Goal: Information Seeking & Learning: Learn about a topic

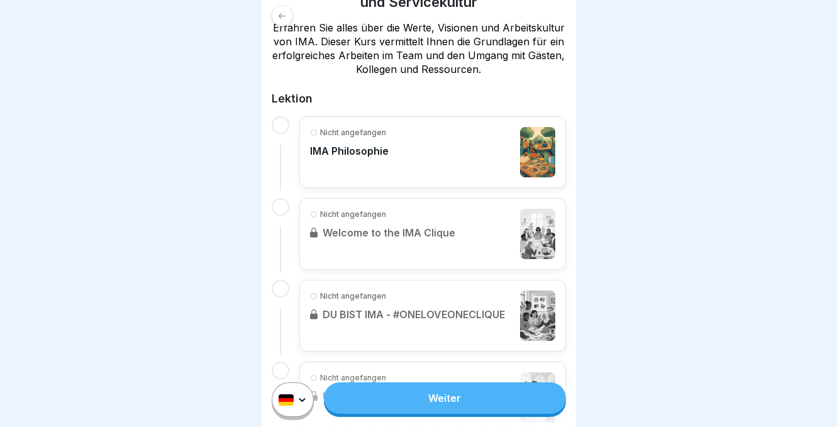
scroll to position [239, 0]
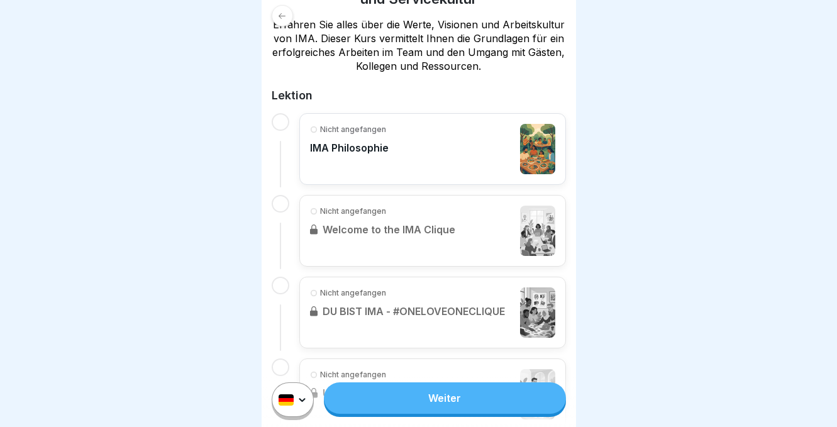
click at [433, 402] on link "Weiter" at bounding box center [444, 397] width 241 height 31
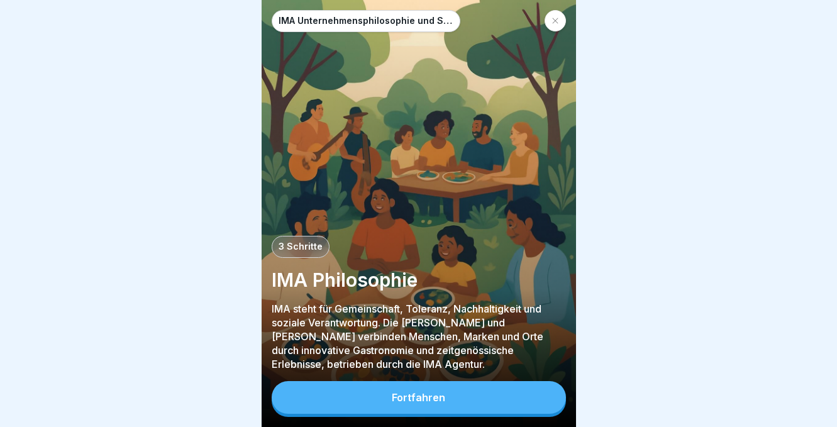
click at [394, 396] on div "Fortfahren" at bounding box center [418, 397] width 53 height 11
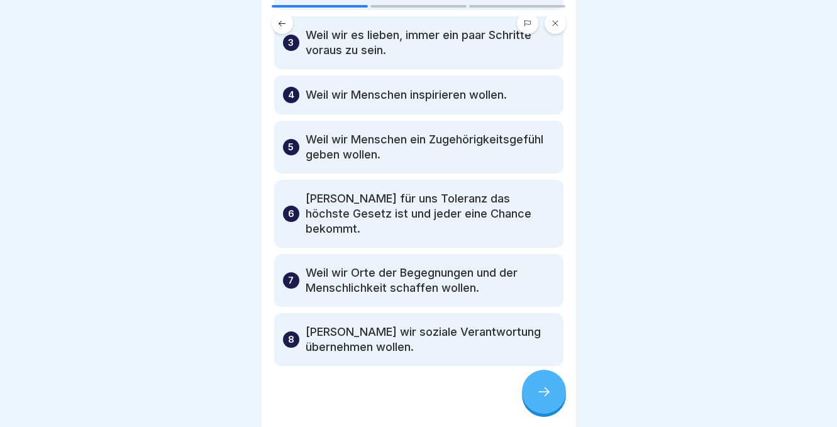
scroll to position [175, 0]
click at [541, 386] on icon at bounding box center [543, 391] width 15 height 15
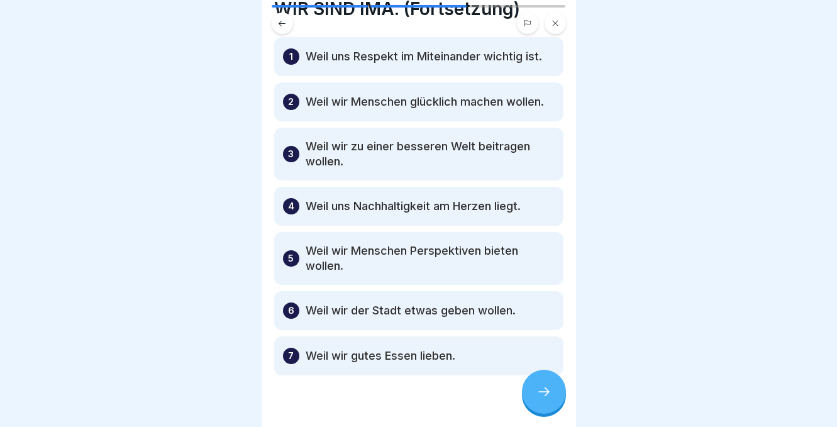
scroll to position [62, 0]
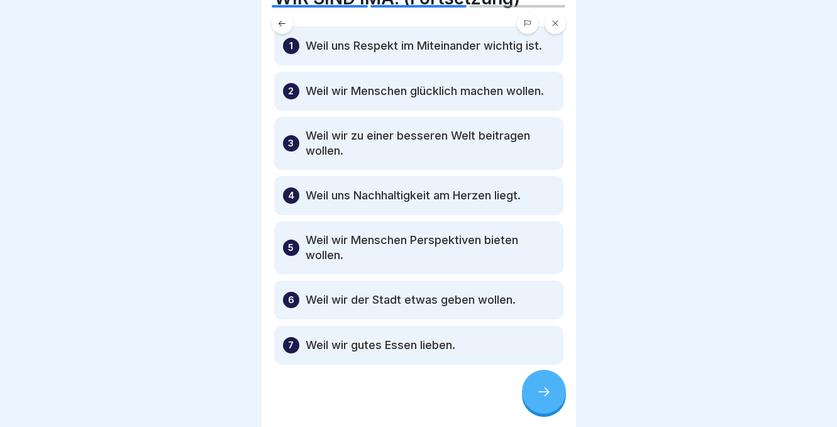
click at [536, 395] on div at bounding box center [544, 392] width 44 height 44
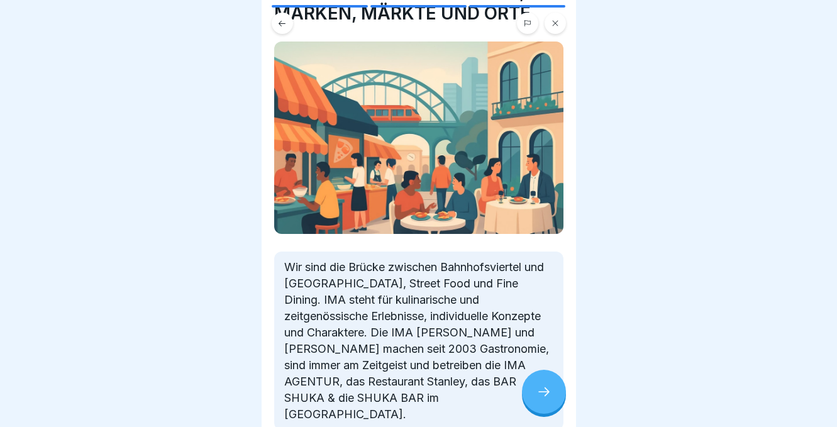
scroll to position [65, 0]
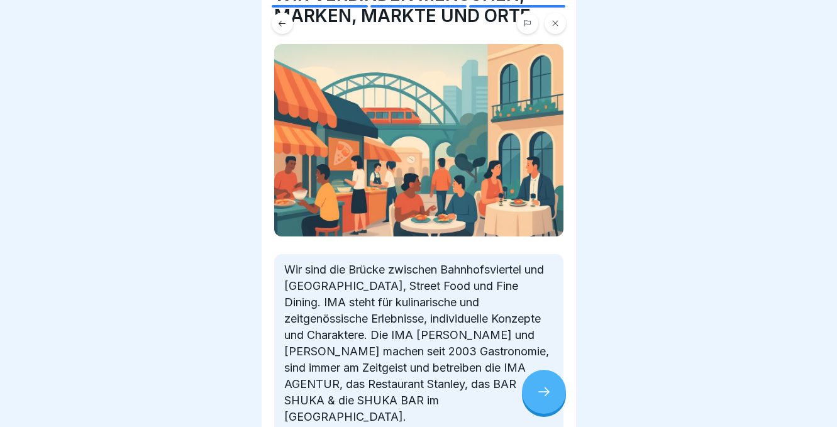
click at [539, 394] on icon at bounding box center [543, 391] width 15 height 15
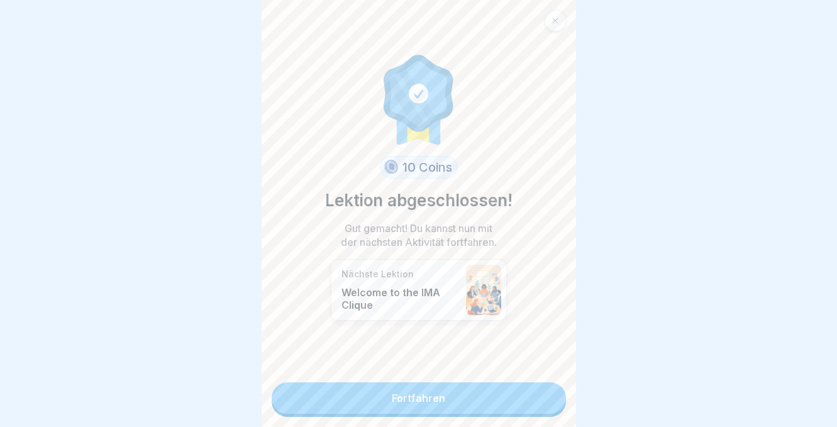
click at [457, 397] on link "Fortfahren" at bounding box center [419, 397] width 294 height 31
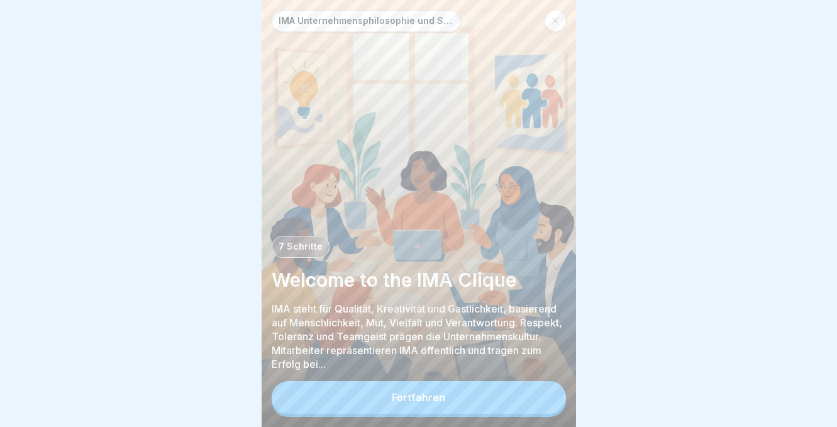
click at [439, 402] on div "Fortfahren" at bounding box center [418, 397] width 53 height 11
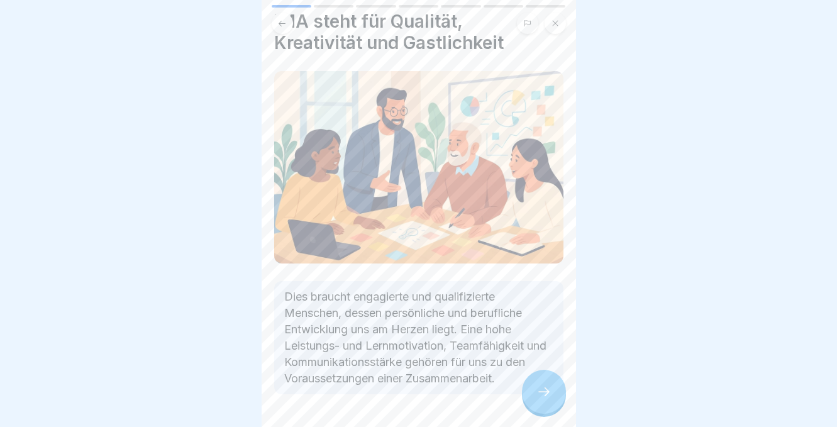
scroll to position [47, 0]
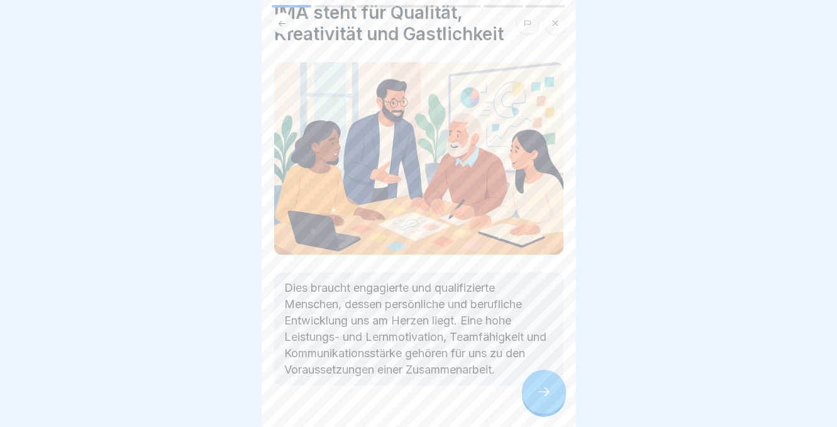
click at [544, 384] on div at bounding box center [544, 392] width 44 height 44
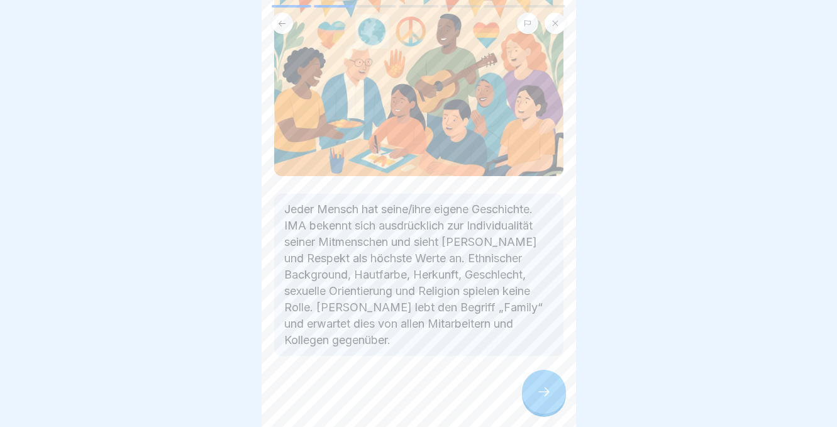
scroll to position [130, 0]
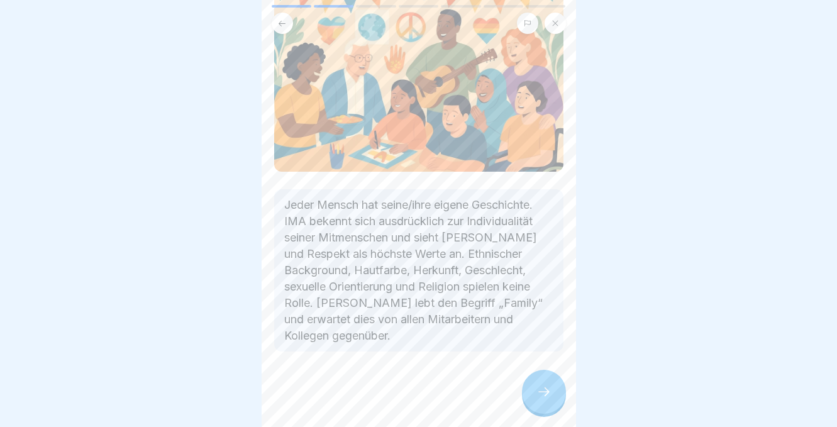
click at [545, 381] on div at bounding box center [544, 392] width 44 height 44
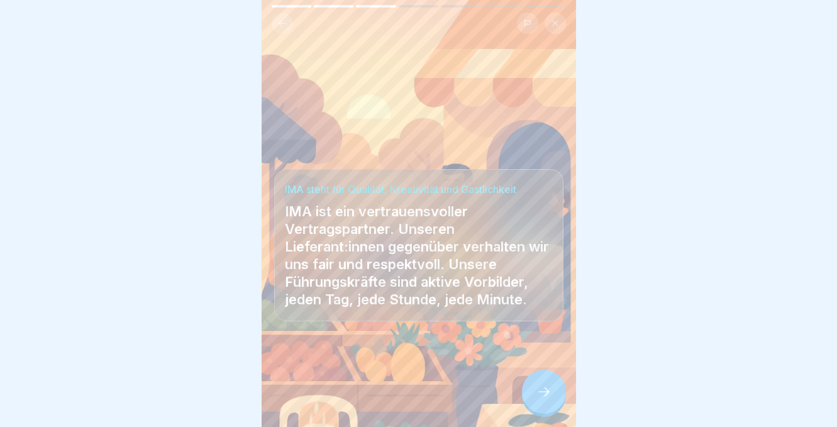
click at [554, 398] on div at bounding box center [544, 392] width 44 height 44
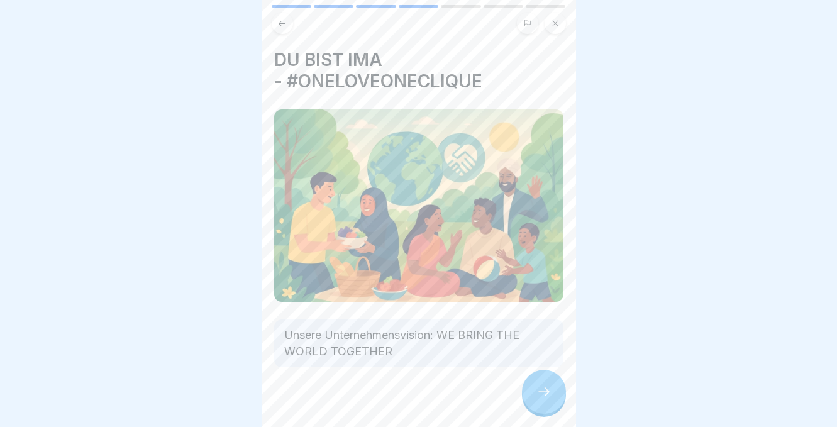
click at [554, 398] on div at bounding box center [544, 392] width 44 height 44
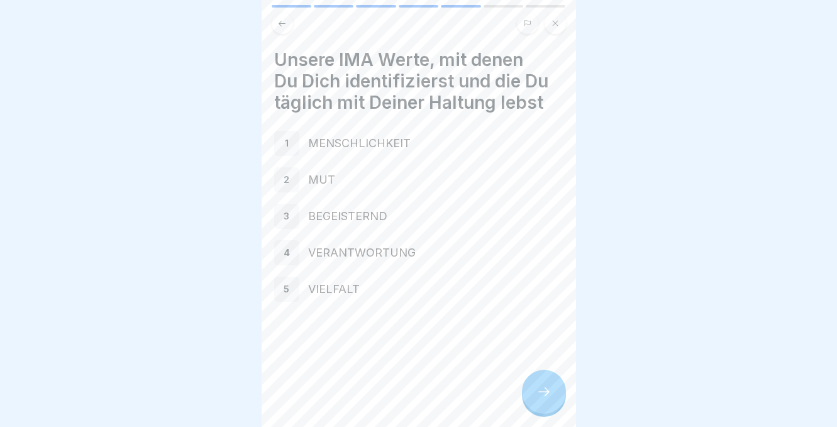
click at [555, 398] on div at bounding box center [544, 392] width 44 height 44
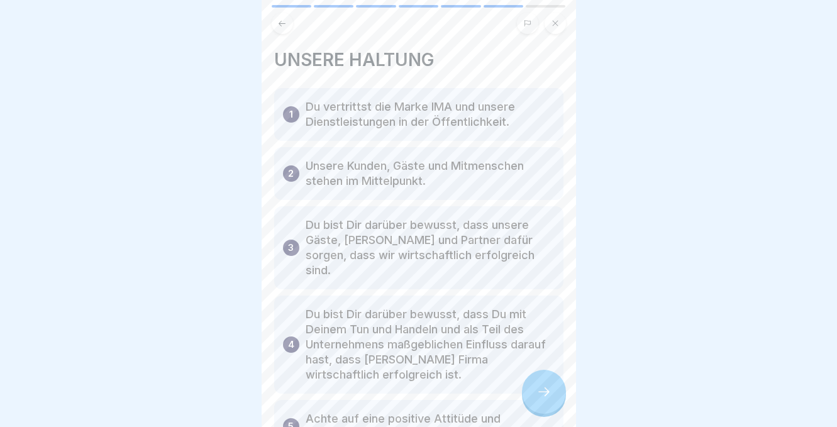
click at [555, 398] on div at bounding box center [544, 392] width 44 height 44
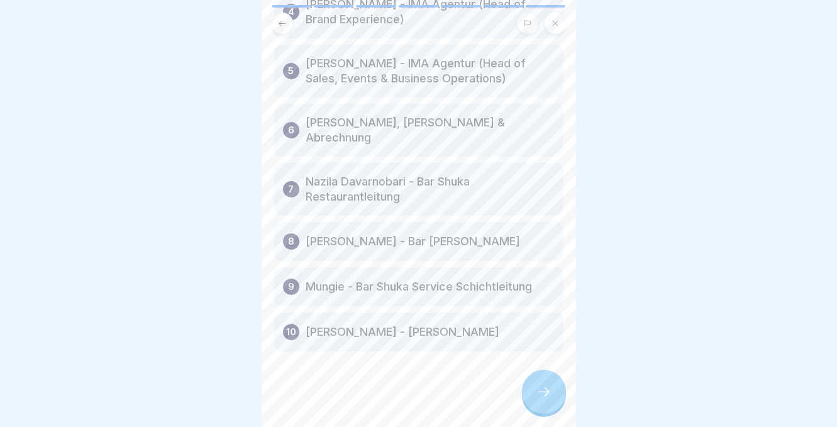
scroll to position [252, 0]
click at [541, 382] on div at bounding box center [544, 392] width 44 height 44
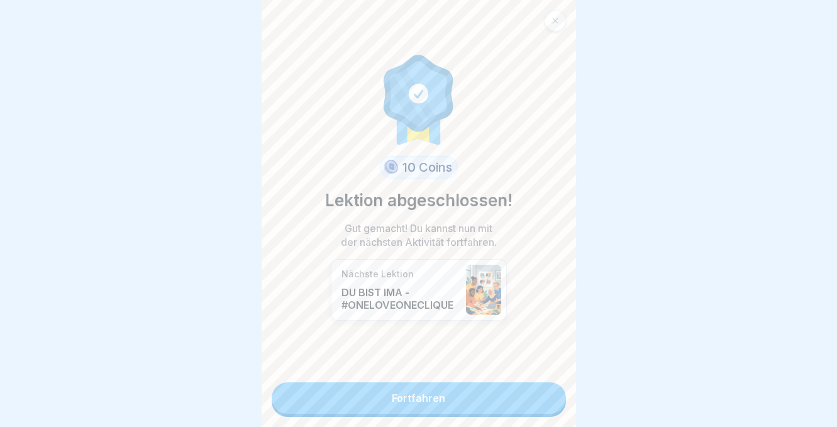
click at [493, 397] on link "Fortfahren" at bounding box center [419, 397] width 294 height 31
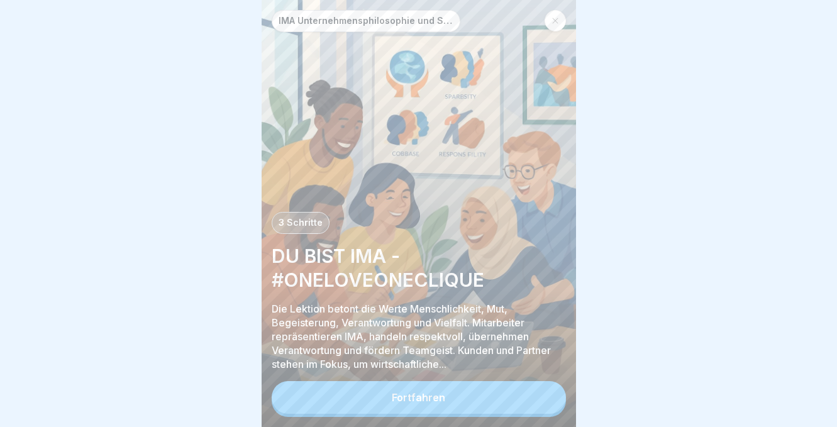
click at [477, 402] on button "Fortfahren" at bounding box center [419, 397] width 294 height 33
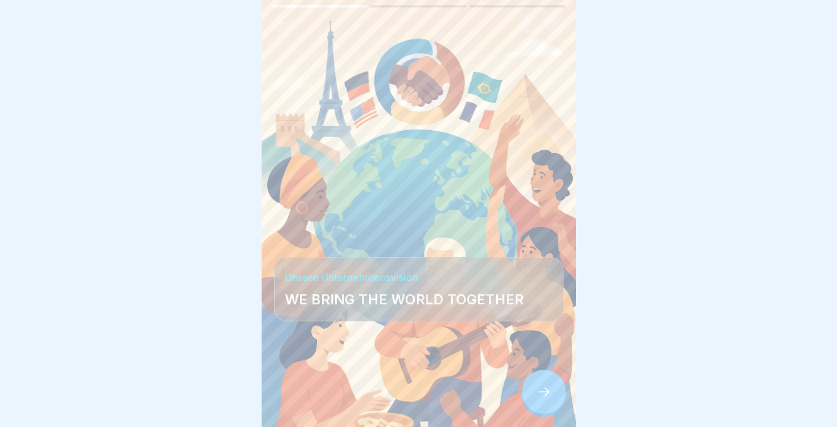
click at [535, 402] on div at bounding box center [544, 392] width 44 height 44
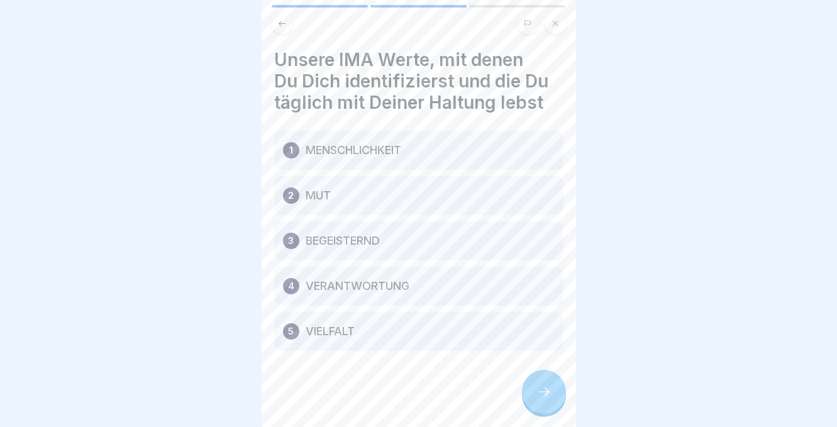
click at [535, 402] on div at bounding box center [544, 392] width 44 height 44
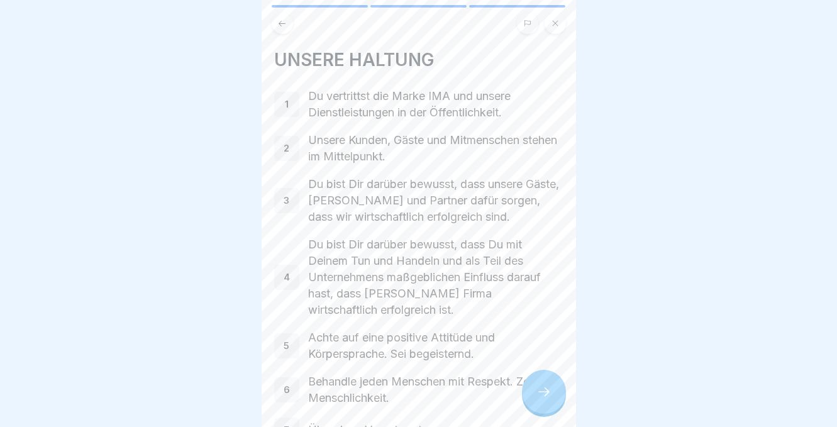
click at [535, 402] on div at bounding box center [544, 392] width 44 height 44
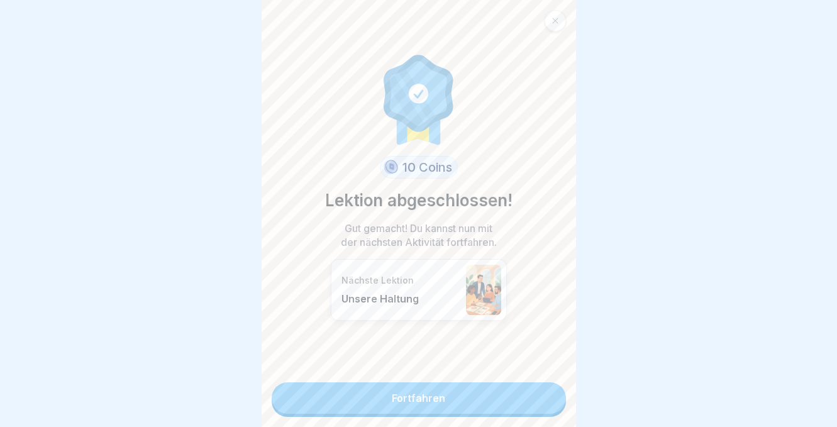
click at [456, 396] on link "Fortfahren" at bounding box center [419, 397] width 294 height 31
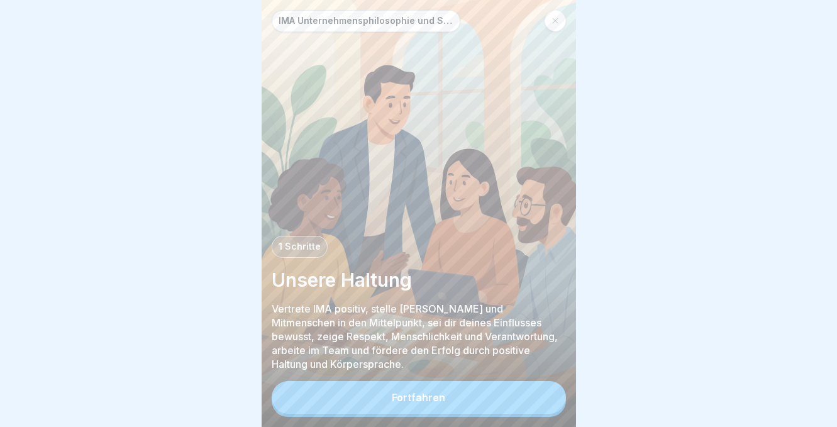
click at [458, 394] on button "Fortfahren" at bounding box center [419, 397] width 294 height 33
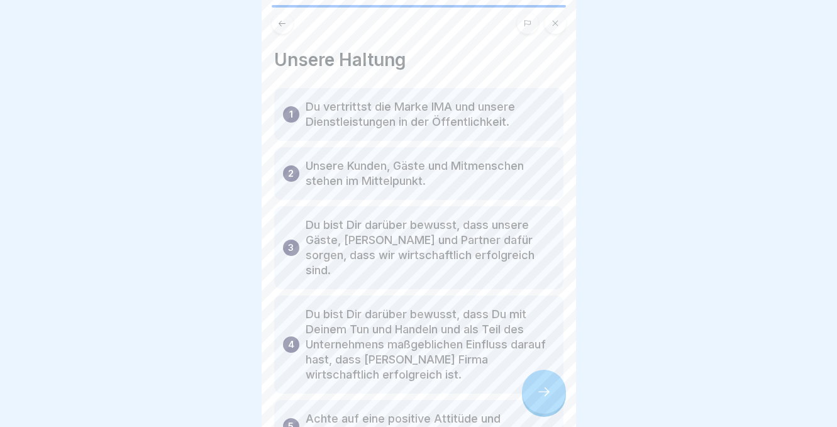
click at [543, 394] on icon at bounding box center [543, 391] width 15 height 15
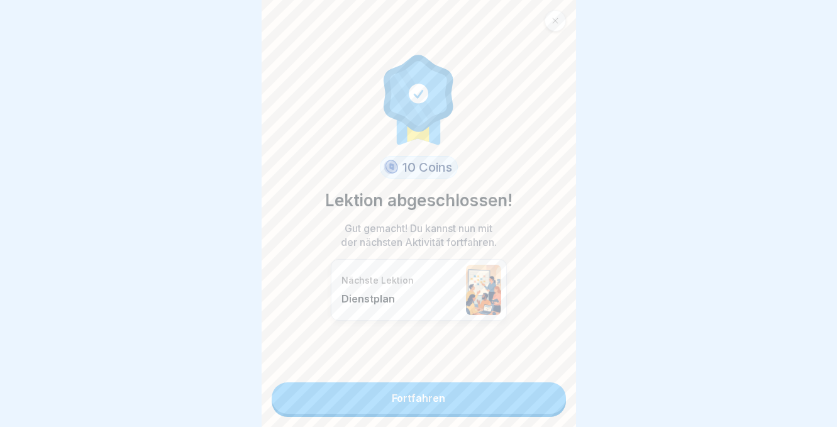
click at [504, 413] on div "10 Coins Lektion abgeschlossen! Gut gemacht! Du kannst nun mit der nächsten Akt…" at bounding box center [419, 213] width 314 height 427
click at [504, 410] on link "Fortfahren" at bounding box center [419, 397] width 294 height 31
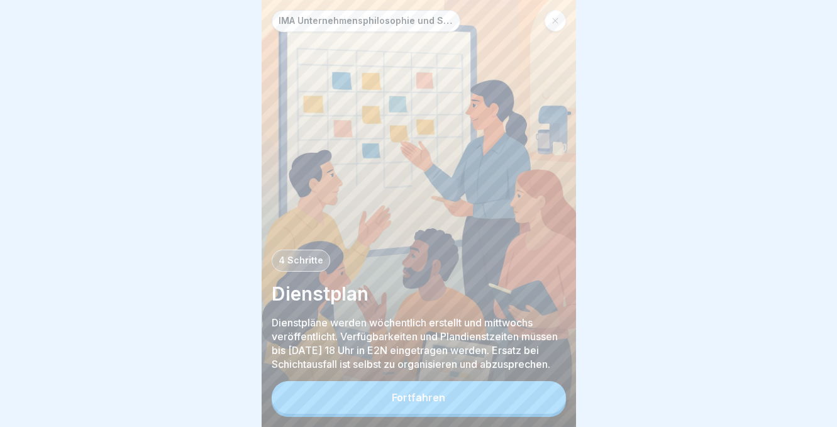
click at [501, 399] on button "Fortfahren" at bounding box center [419, 397] width 294 height 33
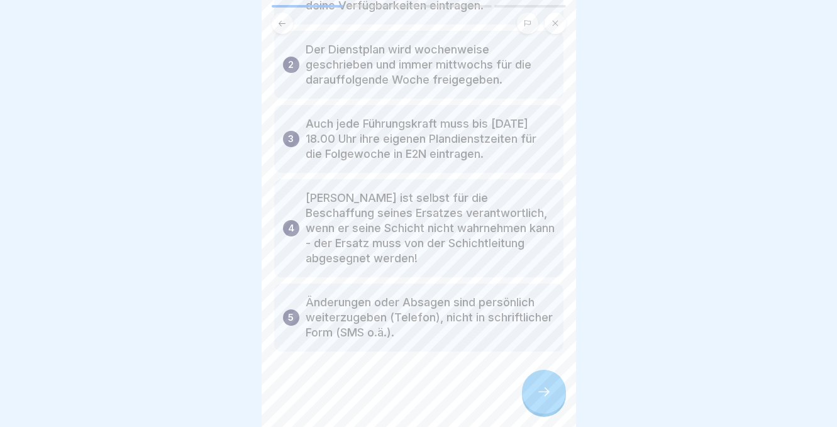
scroll to position [162, 0]
click at [549, 395] on icon at bounding box center [543, 391] width 15 height 15
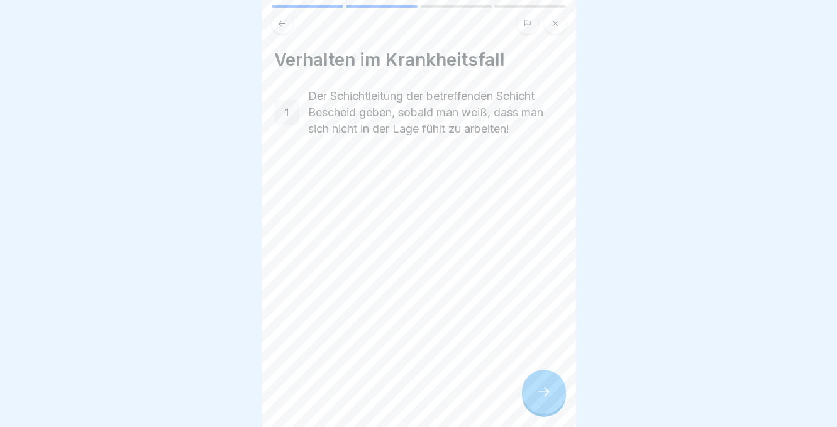
click at [549, 395] on icon at bounding box center [543, 391] width 15 height 15
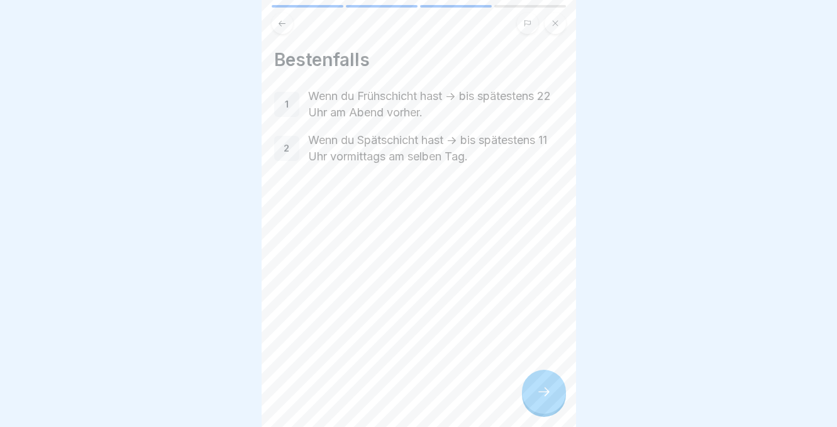
click at [549, 395] on icon at bounding box center [543, 391] width 15 height 15
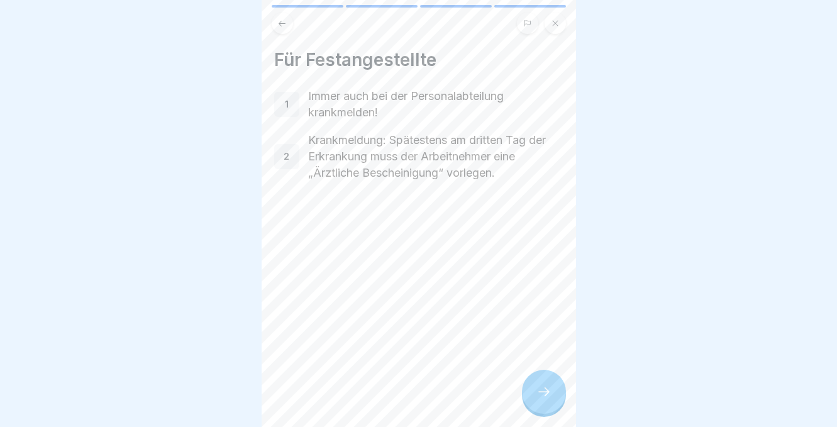
click at [549, 395] on icon at bounding box center [543, 391] width 15 height 15
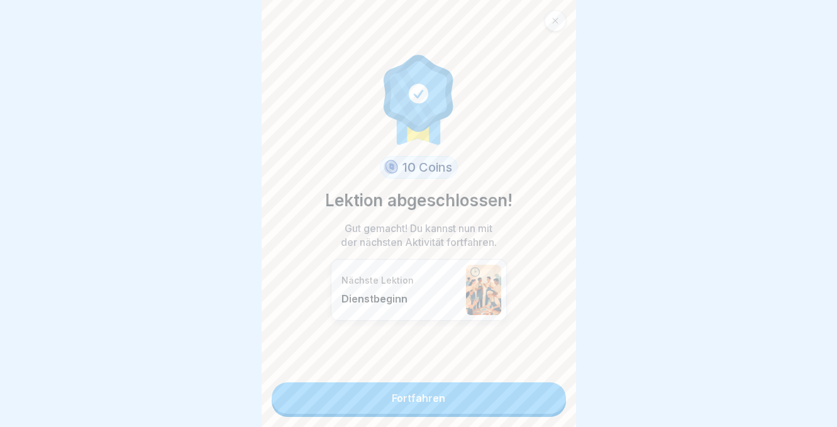
click at [492, 401] on link "Fortfahren" at bounding box center [419, 397] width 294 height 31
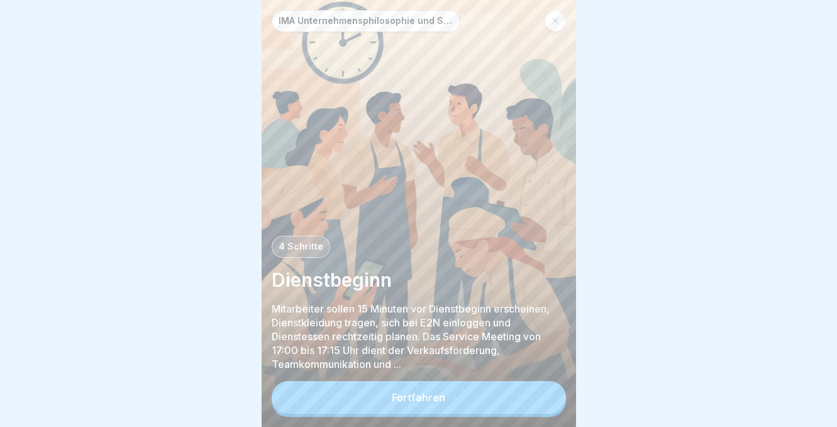
click at [492, 401] on button "Fortfahren" at bounding box center [419, 397] width 294 height 33
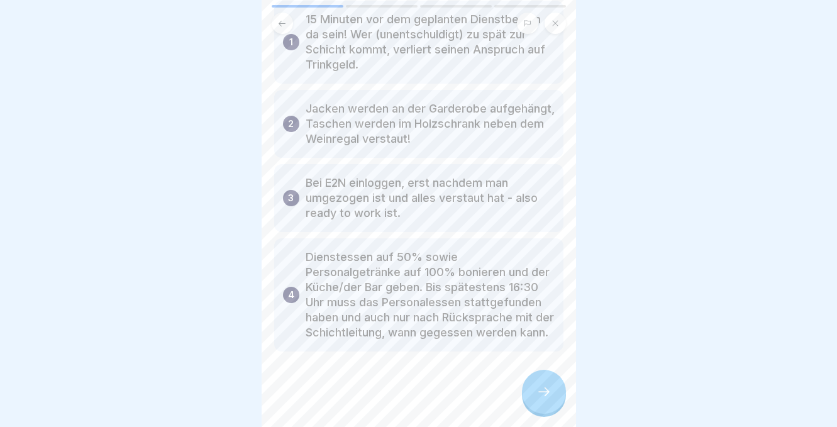
scroll to position [87, 0]
click at [540, 389] on icon at bounding box center [543, 391] width 15 height 15
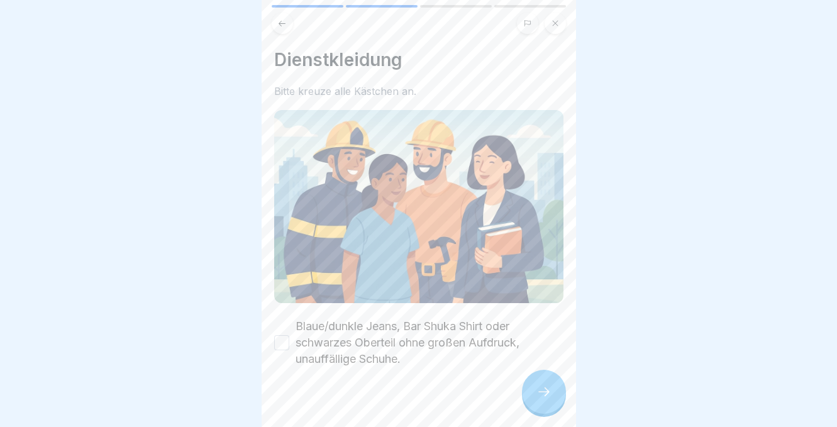
click at [277, 341] on button "Blaue/dunkle Jeans, Bar Shuka Shirt oder schwarzes Oberteil ohne großen Aufdruc…" at bounding box center [281, 342] width 15 height 15
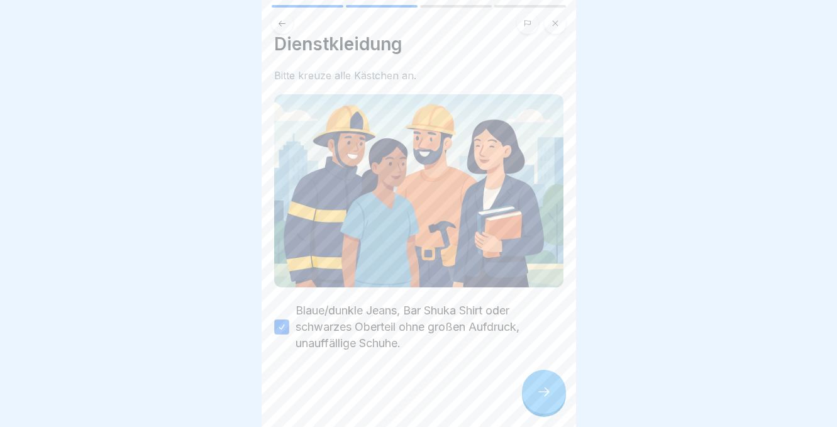
scroll to position [15, 0]
click at [540, 404] on div at bounding box center [544, 392] width 44 height 44
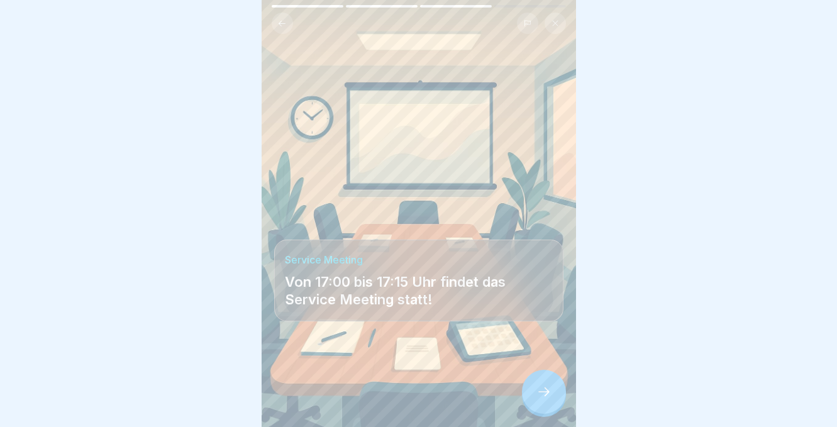
click at [538, 383] on div at bounding box center [544, 392] width 44 height 44
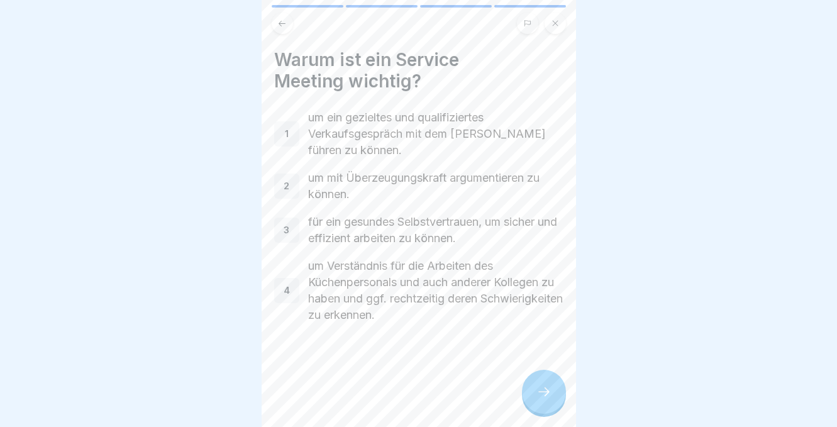
click at [537, 384] on div at bounding box center [544, 392] width 44 height 44
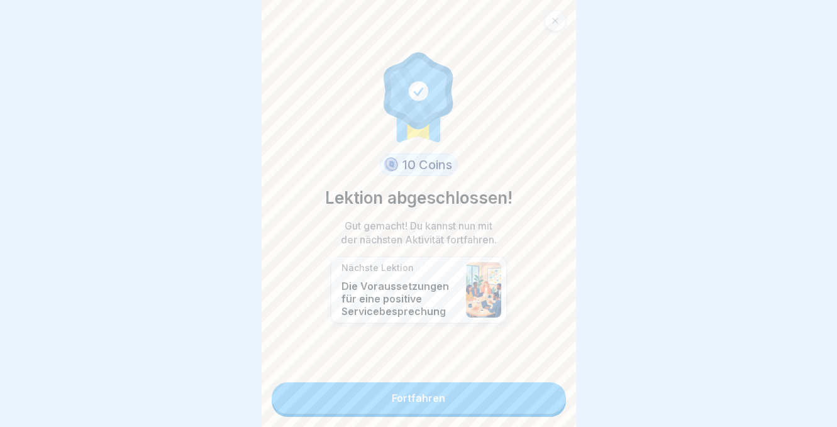
click at [387, 395] on link "Fortfahren" at bounding box center [419, 397] width 294 height 31
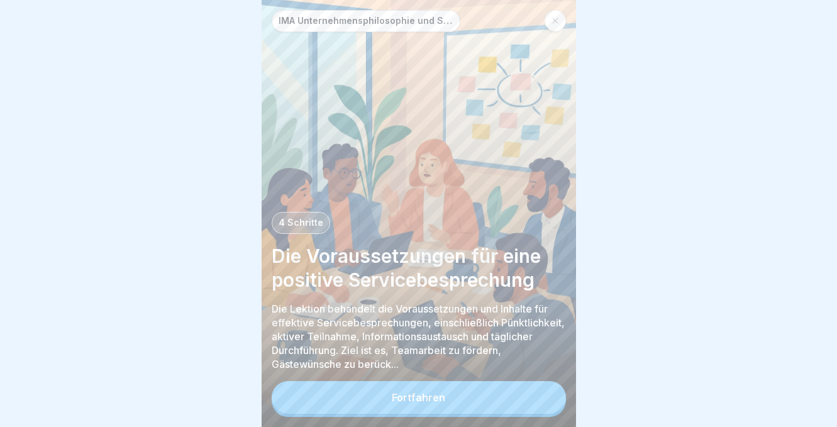
click at [387, 395] on button "Fortfahren" at bounding box center [419, 397] width 294 height 33
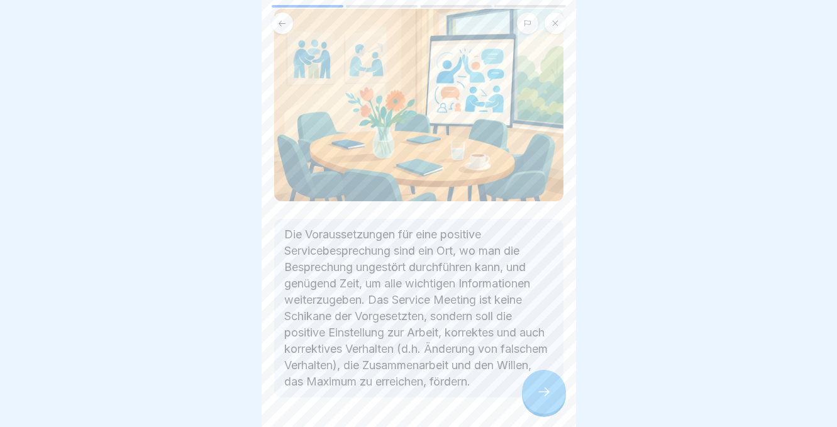
scroll to position [102, 0]
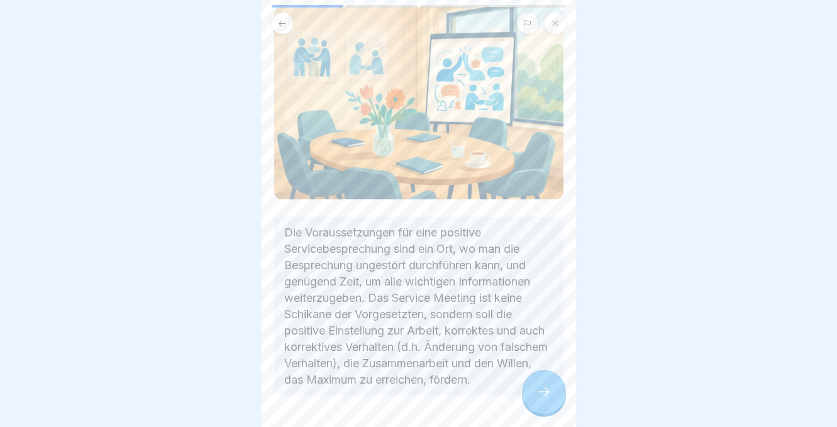
click at [542, 396] on icon at bounding box center [543, 391] width 15 height 15
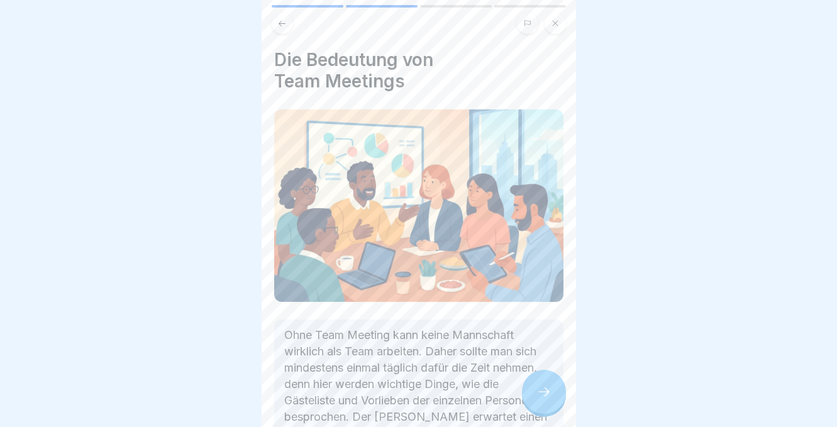
click at [542, 396] on icon at bounding box center [543, 391] width 15 height 15
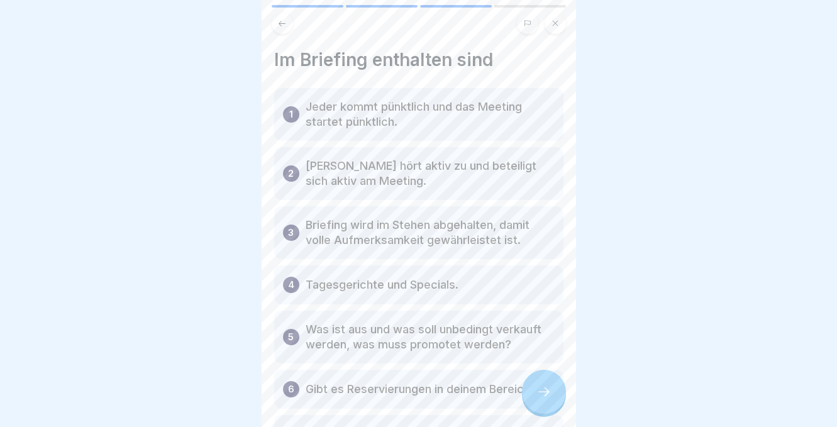
click at [542, 396] on icon at bounding box center [543, 391] width 15 height 15
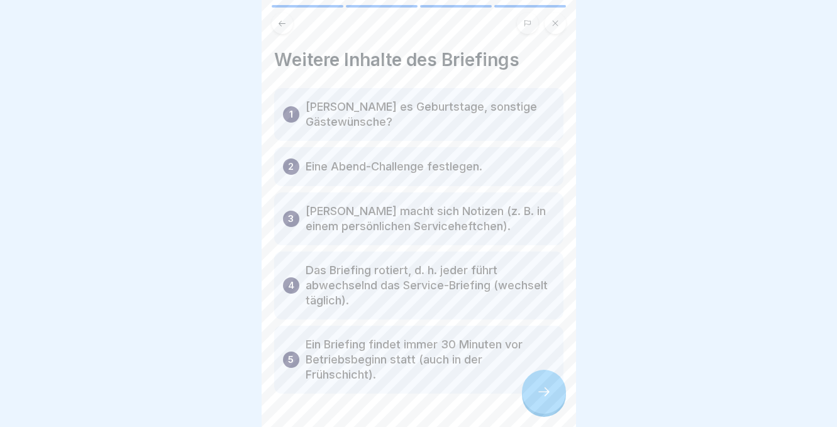
click at [542, 396] on icon at bounding box center [543, 391] width 15 height 15
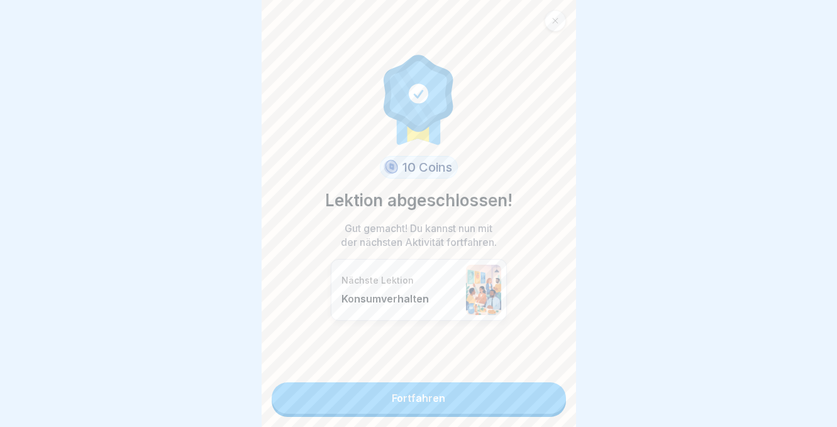
click at [497, 407] on link "Fortfahren" at bounding box center [419, 397] width 294 height 31
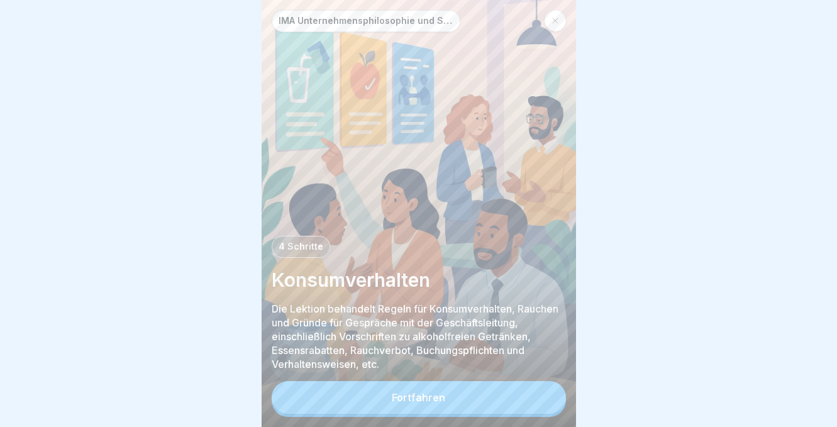
click at [503, 390] on button "Fortfahren" at bounding box center [419, 397] width 294 height 33
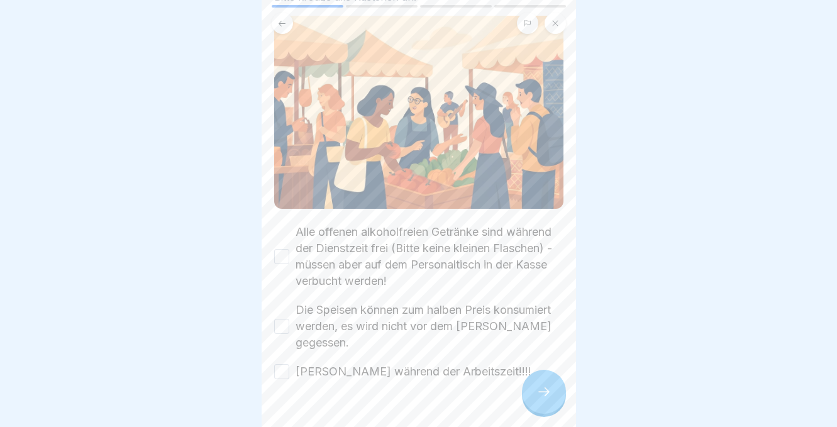
scroll to position [96, 0]
click at [285, 255] on button "Alle offenen alkoholfreien Getränke sind während der Dienstzeit frei (Bitte kei…" at bounding box center [281, 255] width 15 height 15
click at [282, 317] on button "Die Speisen können zum halben Preis konsumiert werden, es wird nicht vor dem [P…" at bounding box center [281, 324] width 15 height 15
click at [284, 363] on button "[PERSON_NAME] während der Arbeitszeit!!!!" at bounding box center [281, 370] width 15 height 15
click at [540, 390] on icon at bounding box center [543, 391] width 15 height 15
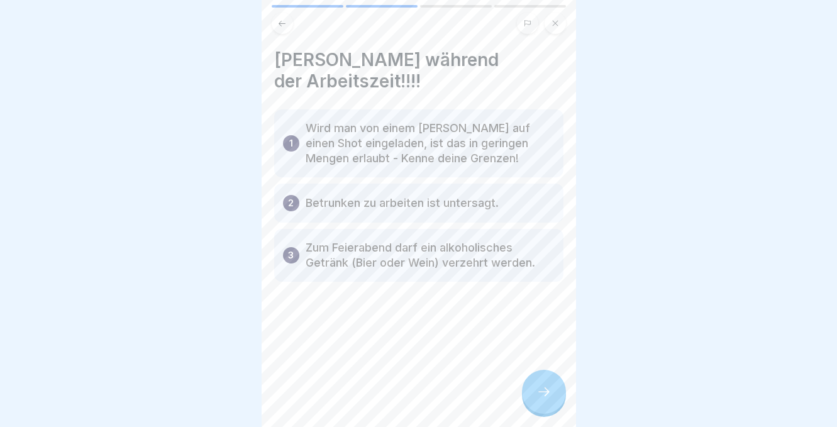
click at [538, 399] on icon at bounding box center [543, 391] width 15 height 15
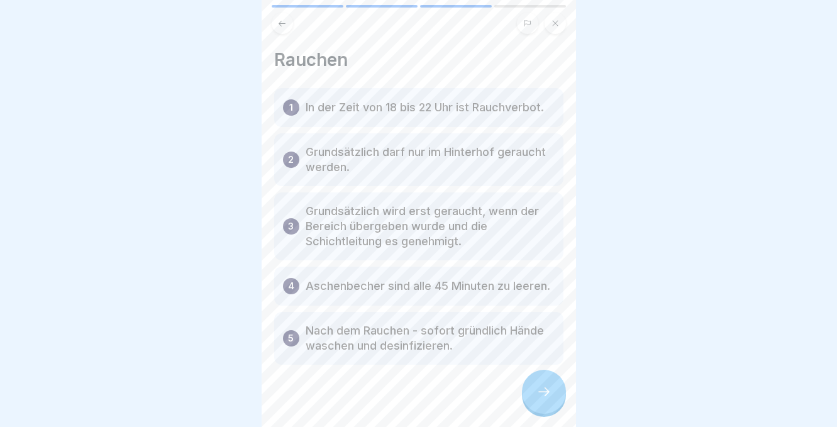
click at [538, 399] on icon at bounding box center [543, 391] width 15 height 15
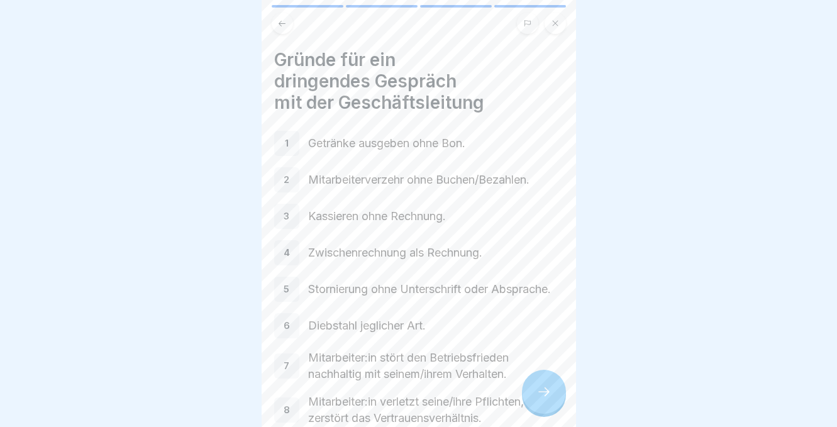
click at [539, 399] on div at bounding box center [544, 392] width 44 height 44
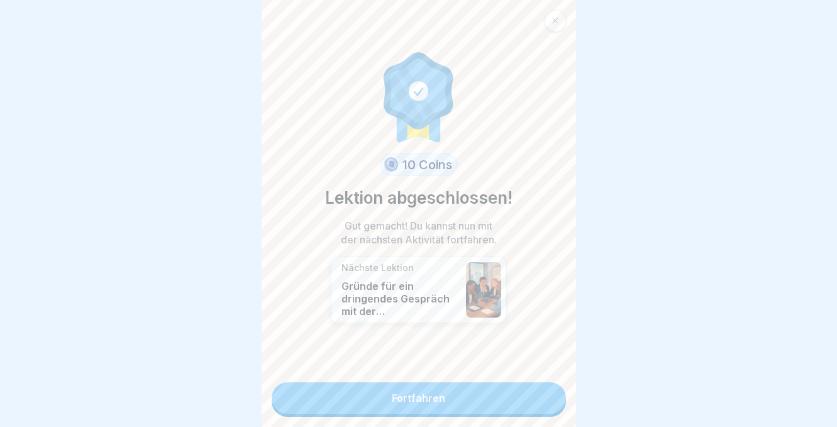
click at [500, 400] on link "Fortfahren" at bounding box center [419, 397] width 294 height 31
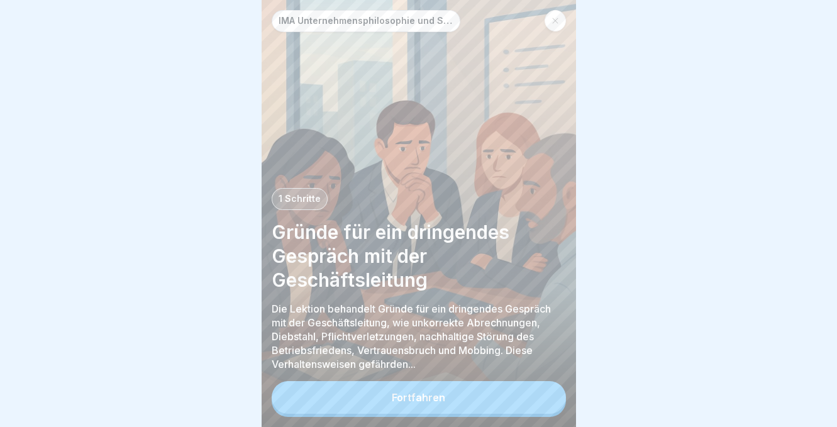
click at [500, 401] on button "Fortfahren" at bounding box center [419, 397] width 294 height 33
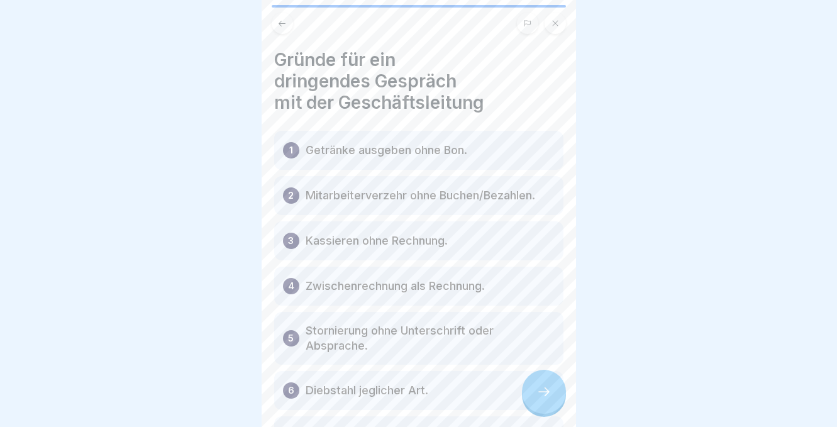
click at [546, 399] on icon at bounding box center [543, 391] width 15 height 15
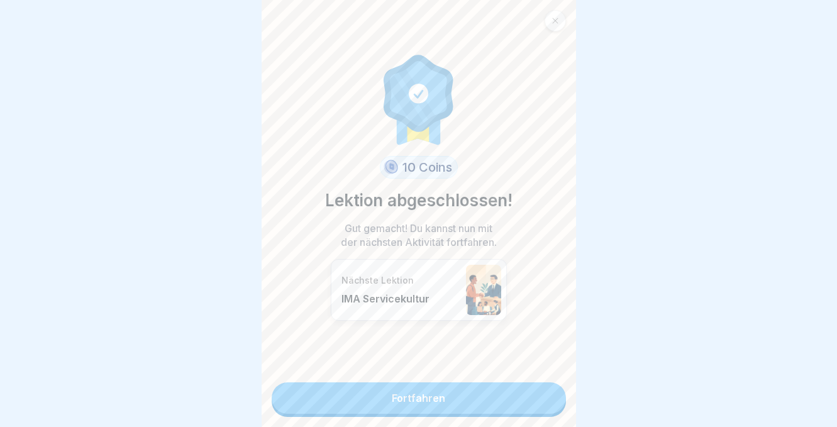
click at [511, 402] on link "Fortfahren" at bounding box center [419, 397] width 294 height 31
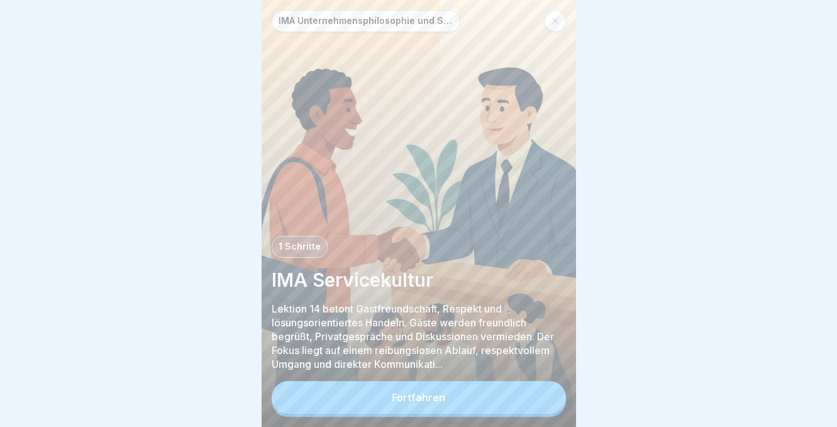
click at [511, 402] on button "Fortfahren" at bounding box center [419, 397] width 294 height 33
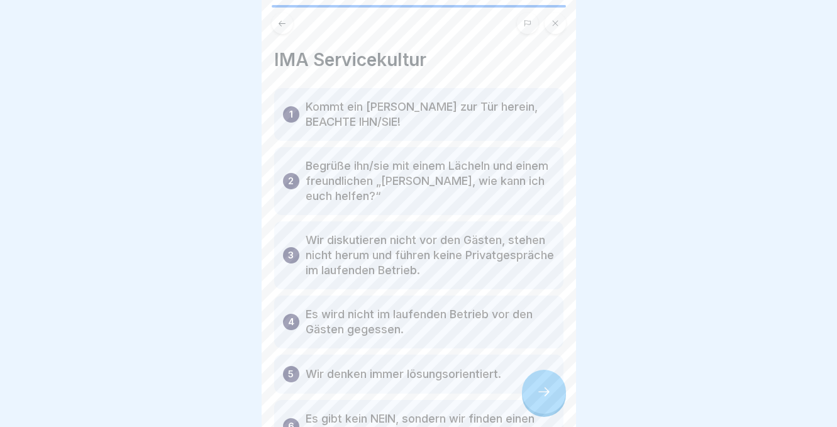
click at [547, 403] on div at bounding box center [544, 392] width 44 height 44
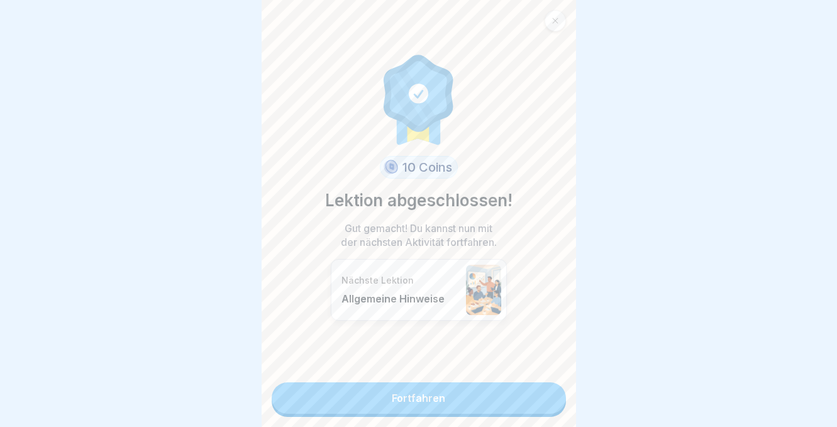
click at [504, 410] on link "Fortfahren" at bounding box center [419, 397] width 294 height 31
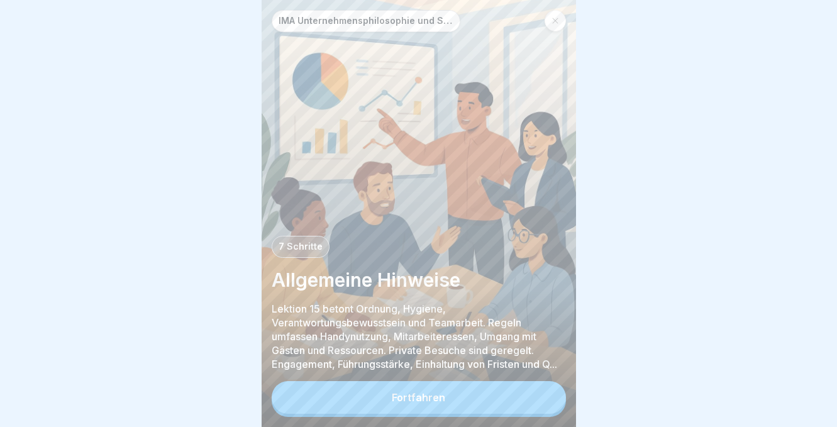
click at [504, 410] on button "Fortfahren" at bounding box center [419, 397] width 294 height 33
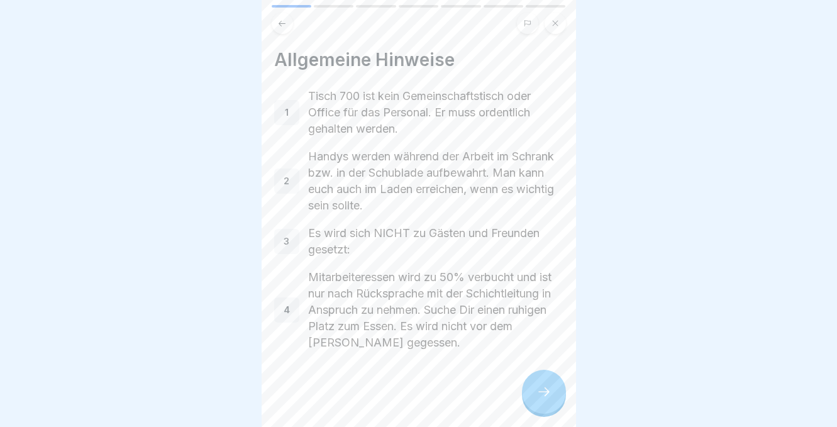
click at [540, 406] on div at bounding box center [544, 392] width 44 height 44
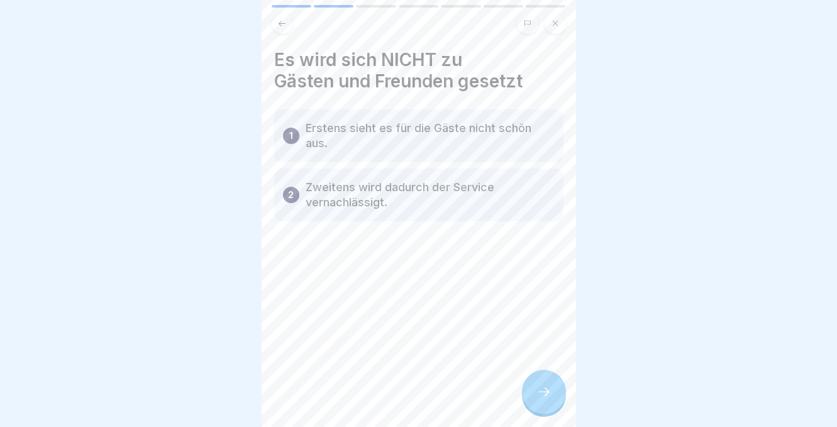
click at [540, 406] on div at bounding box center [544, 392] width 44 height 44
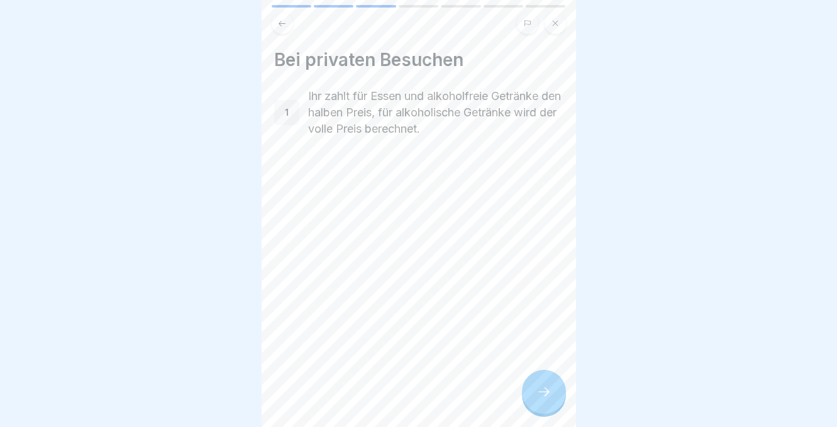
click at [540, 406] on div at bounding box center [544, 392] width 44 height 44
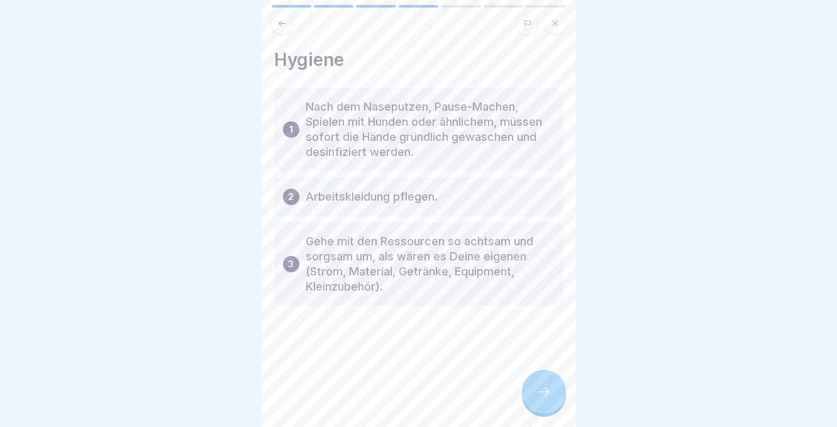
click at [540, 406] on div at bounding box center [544, 392] width 44 height 44
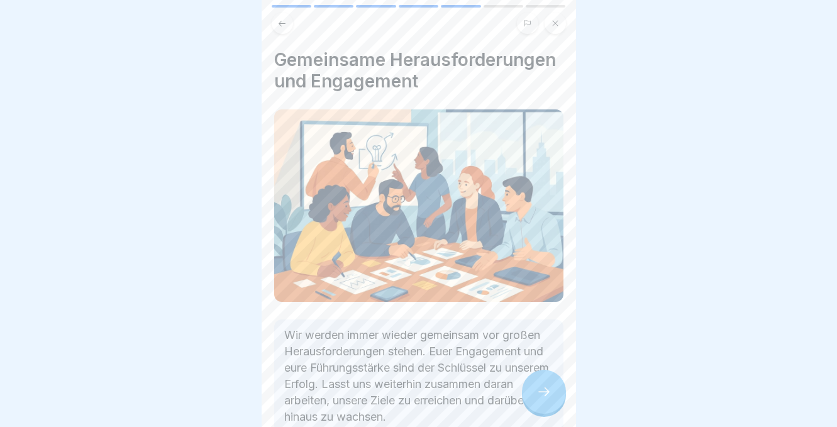
click at [547, 395] on icon at bounding box center [543, 391] width 15 height 15
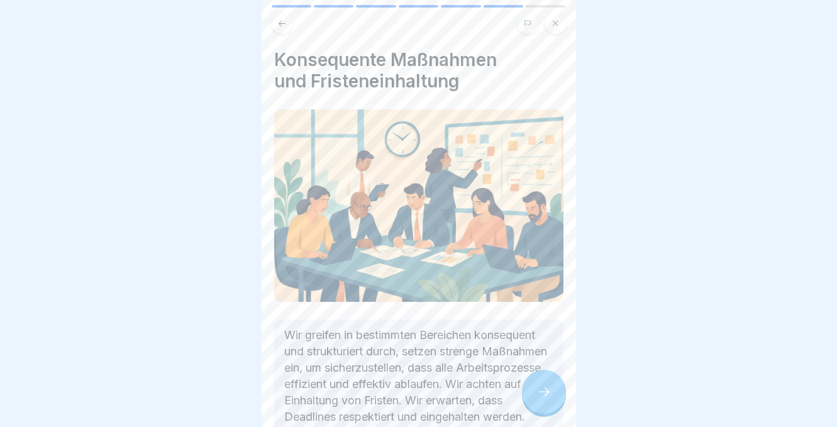
click at [548, 395] on icon at bounding box center [543, 391] width 15 height 15
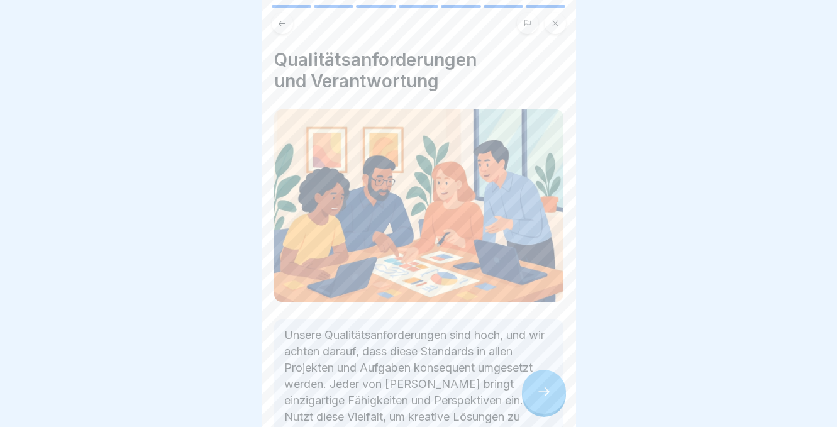
click at [548, 395] on icon at bounding box center [543, 391] width 15 height 15
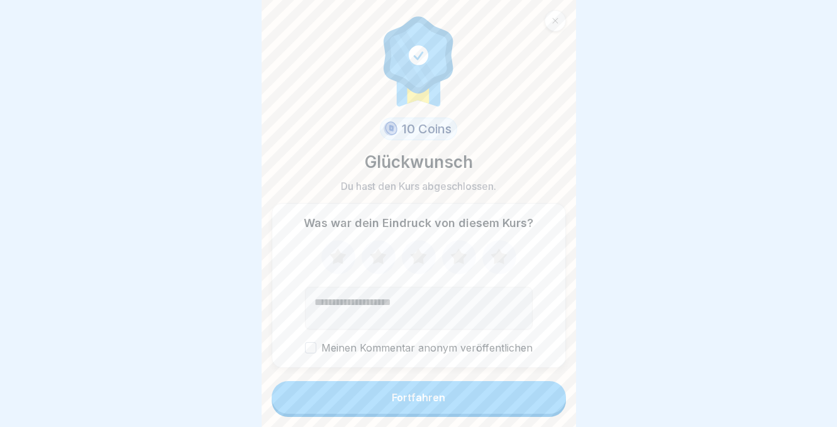
click at [340, 306] on textarea "Kommentar (optional)" at bounding box center [419, 308] width 228 height 43
click at [455, 261] on icon at bounding box center [458, 256] width 16 height 16
click at [351, 300] on textarea "Kommentar (optional)" at bounding box center [419, 308] width 228 height 43
type textarea "***"
click at [355, 394] on button "Fortfahren" at bounding box center [419, 397] width 294 height 33
